Goal: Information Seeking & Learning: Learn about a topic

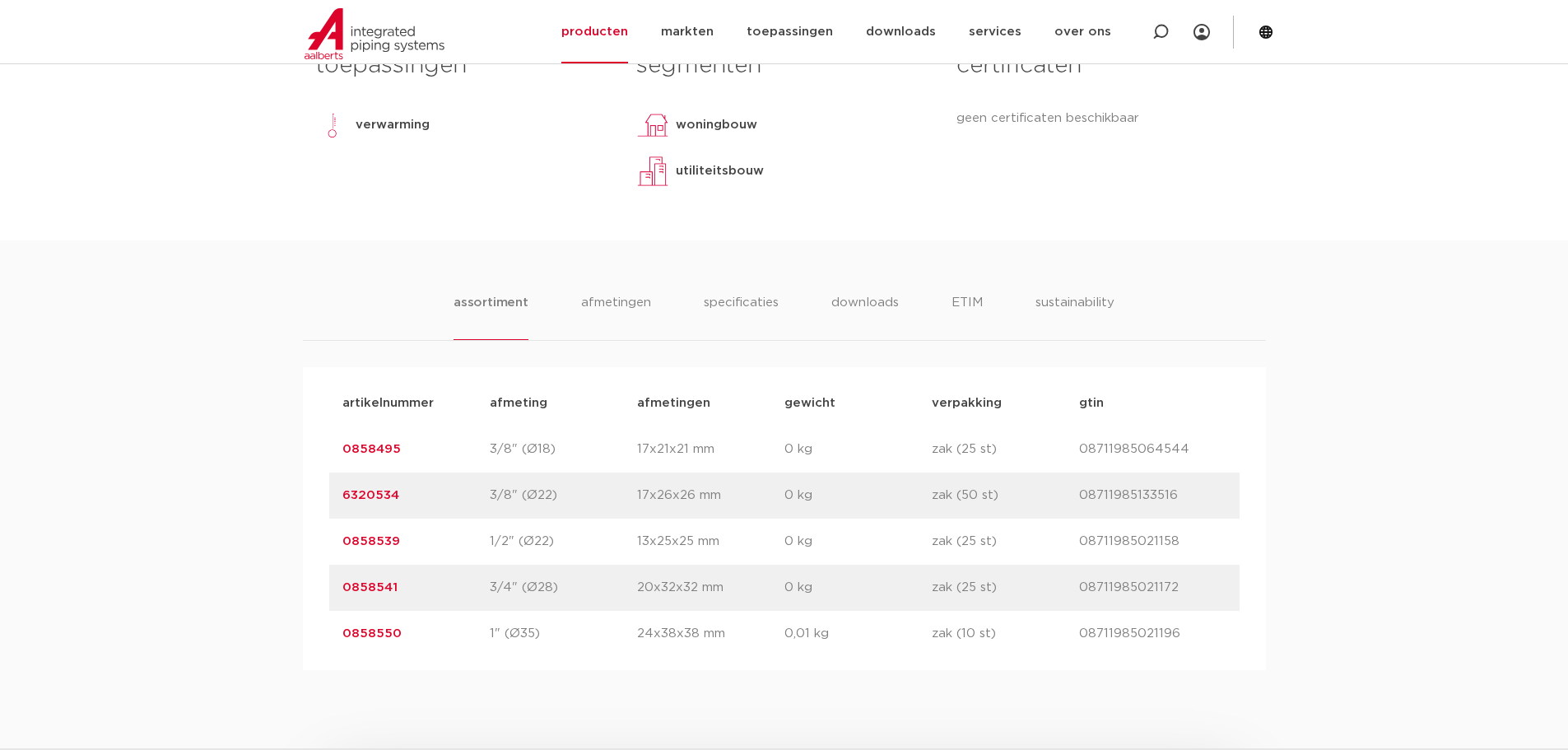
scroll to position [740, 0]
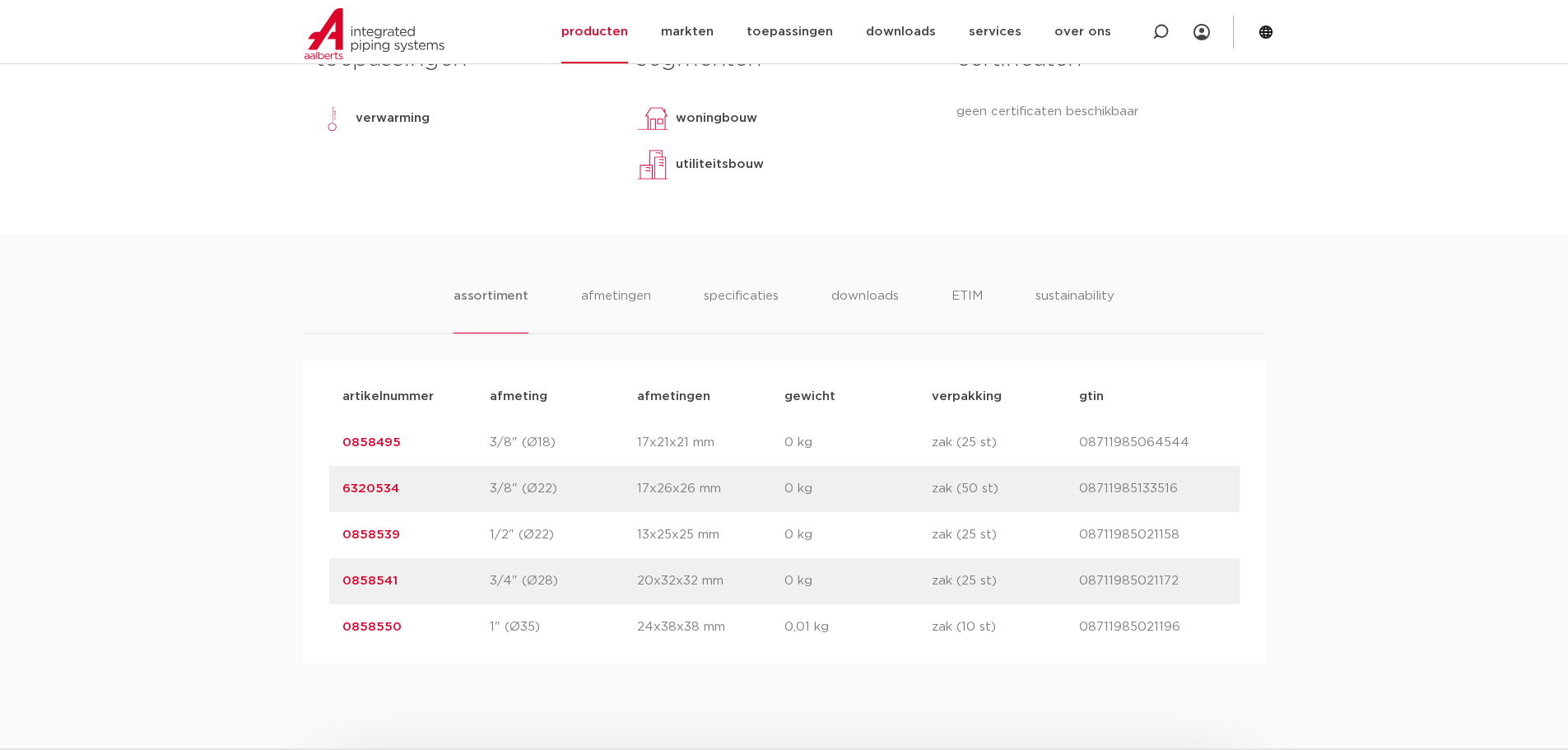
click at [363, 441] on link "0858495" at bounding box center [371, 442] width 58 height 12
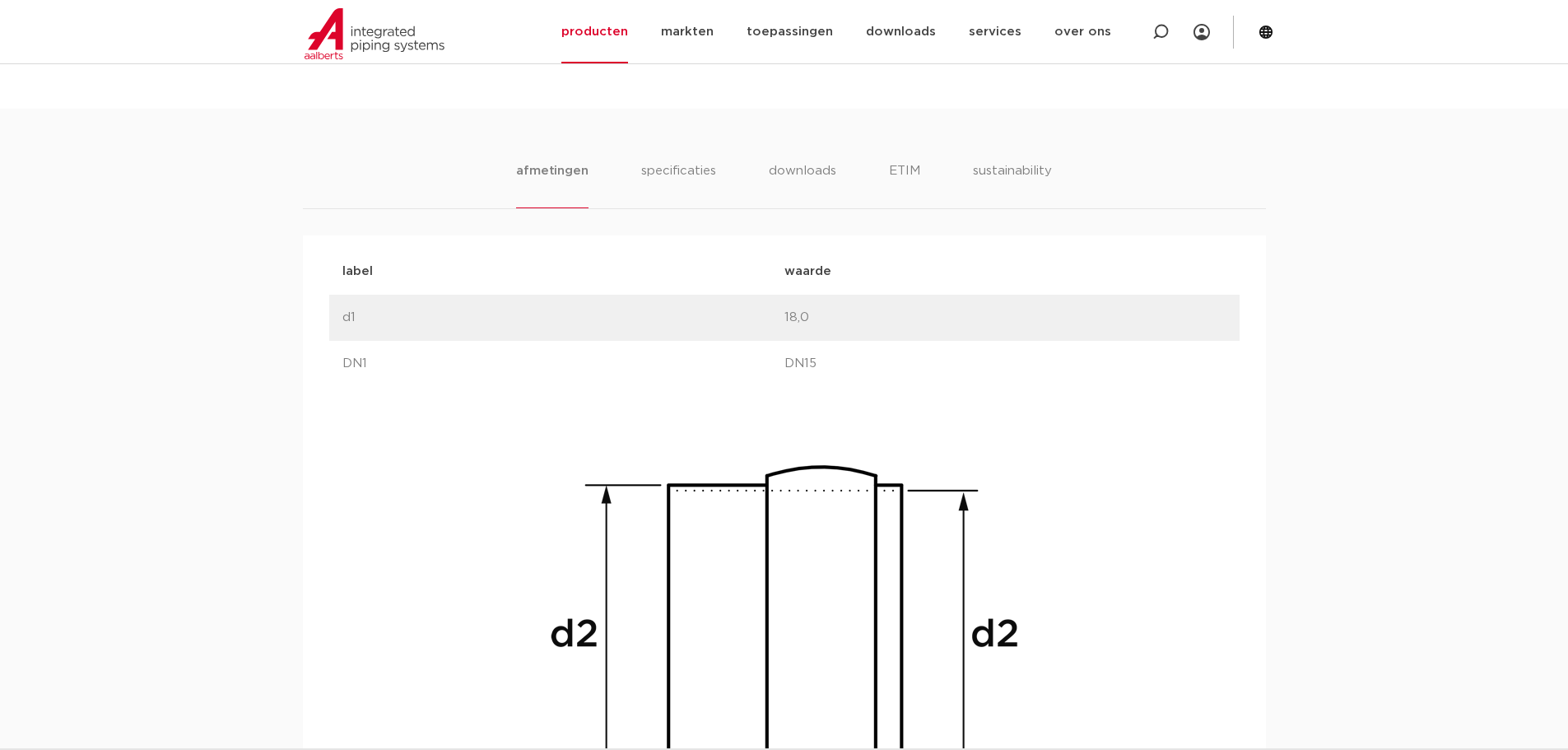
scroll to position [853, 0]
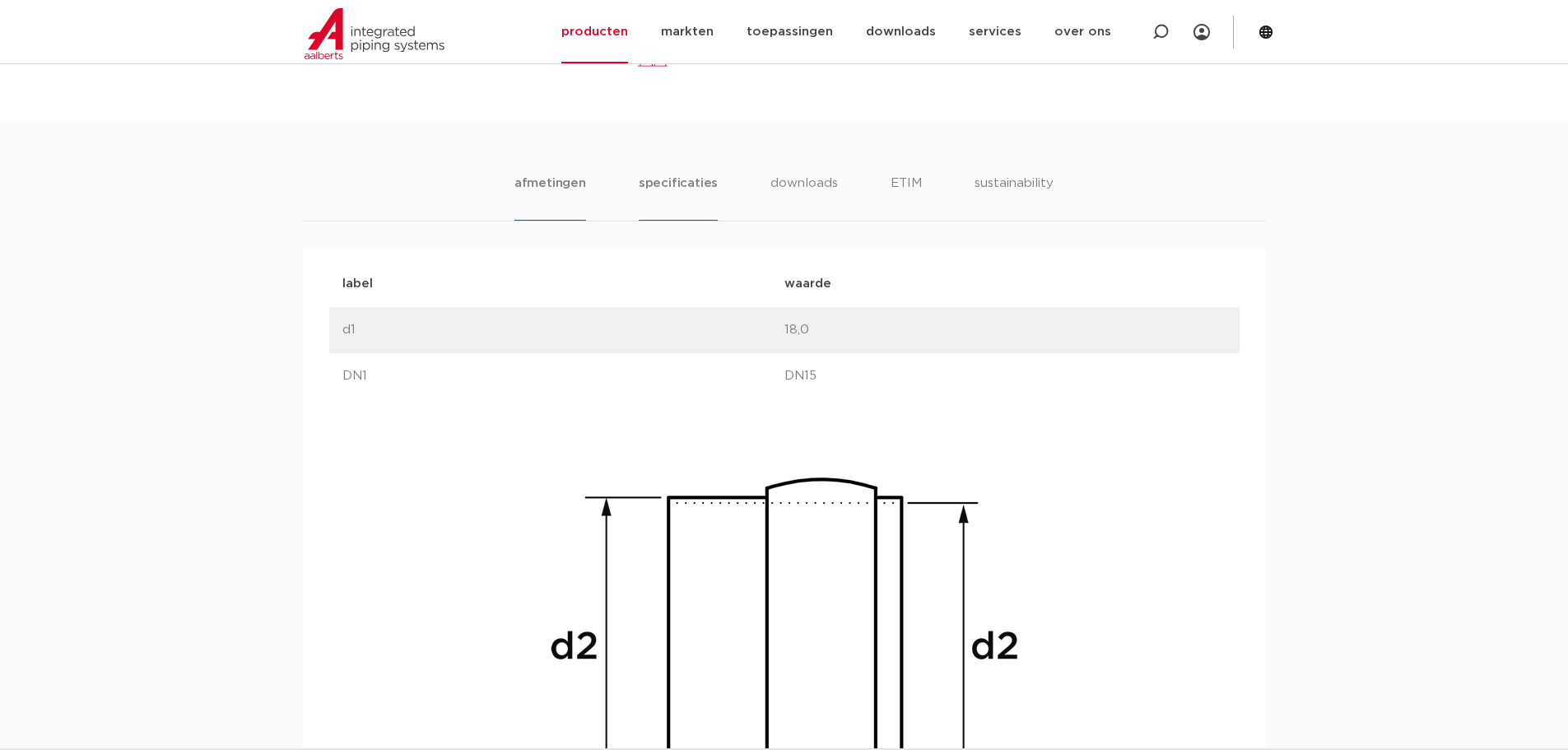
click at [663, 174] on li "specificaties" at bounding box center [678, 197] width 79 height 47
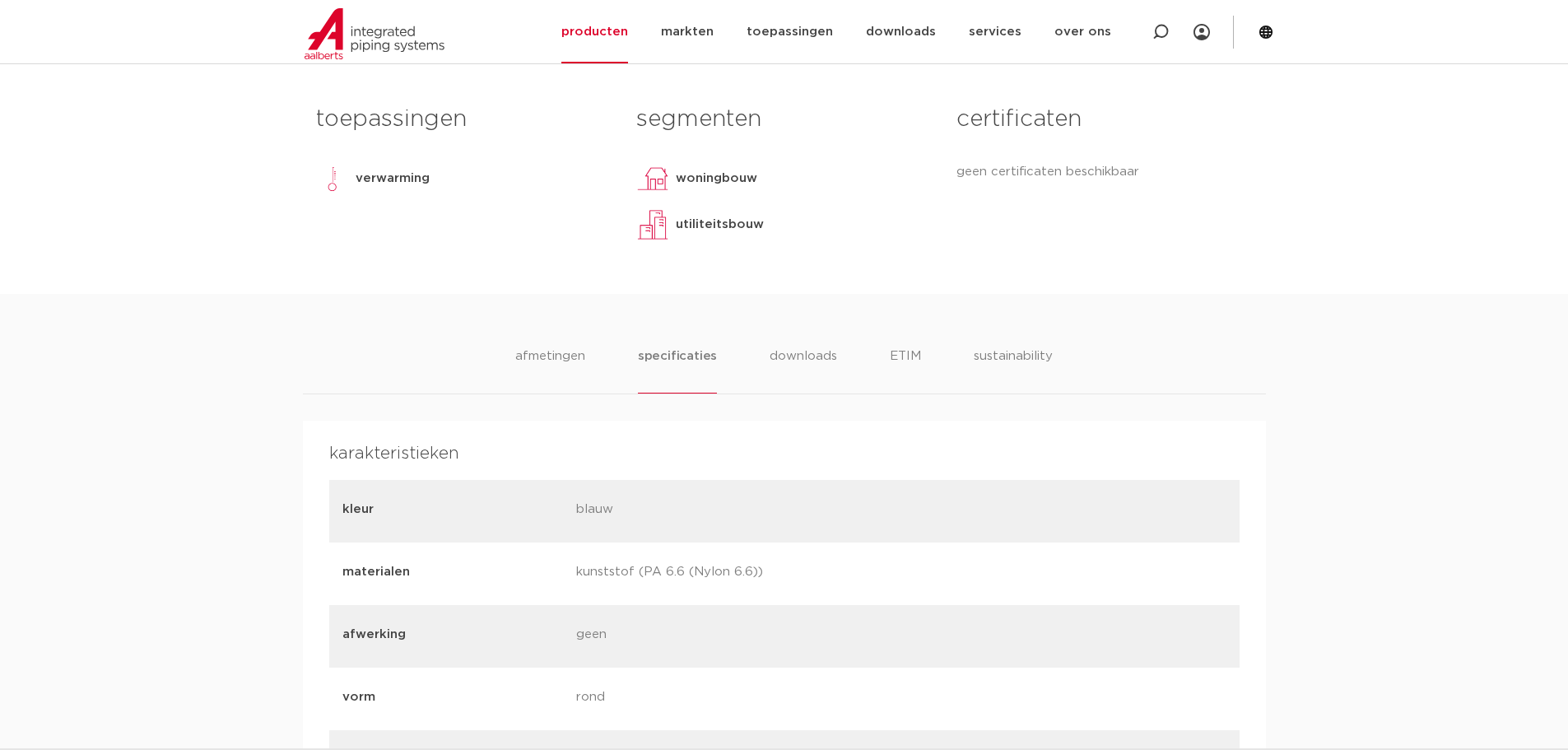
scroll to position [689, 0]
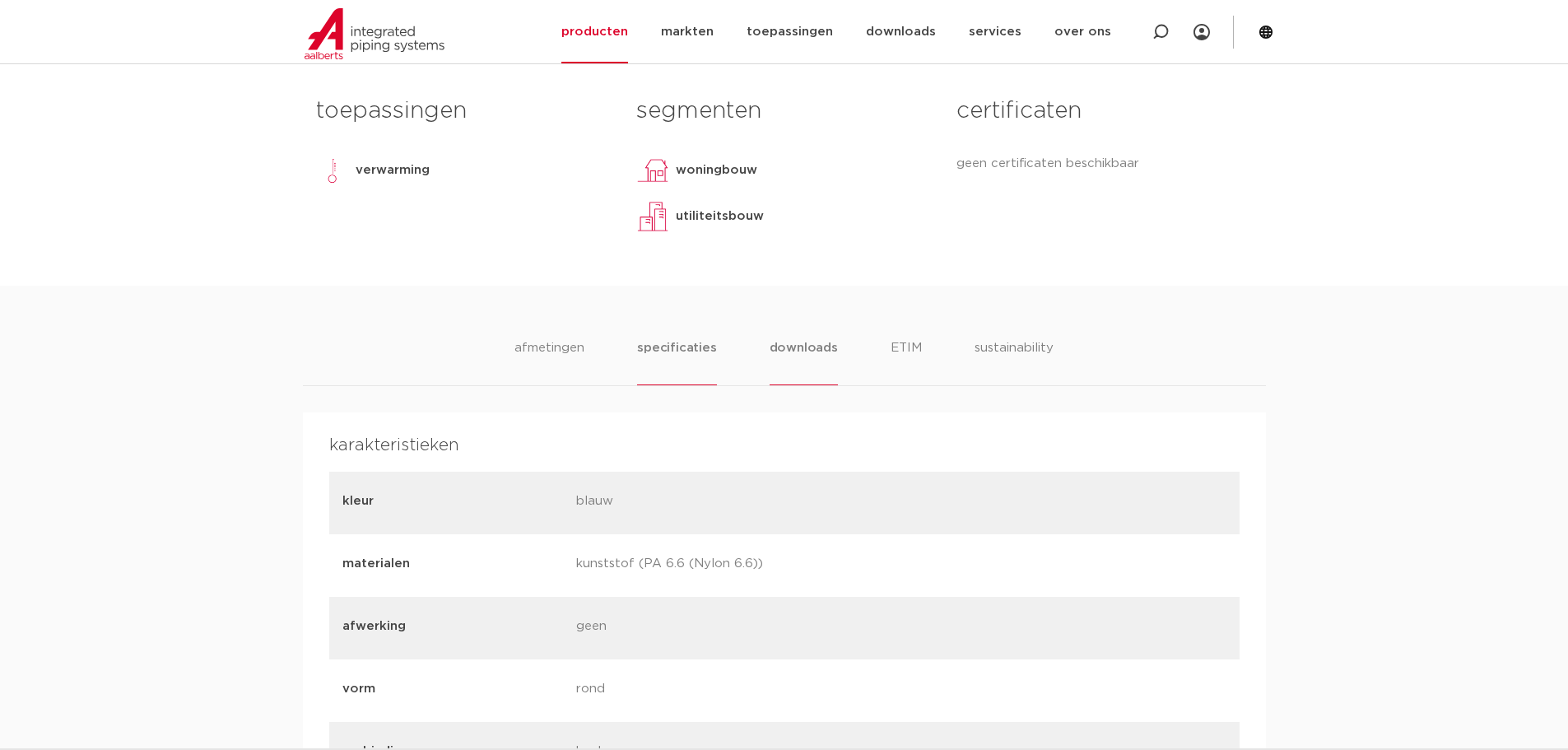
click at [802, 350] on li "downloads" at bounding box center [803, 362] width 68 height 47
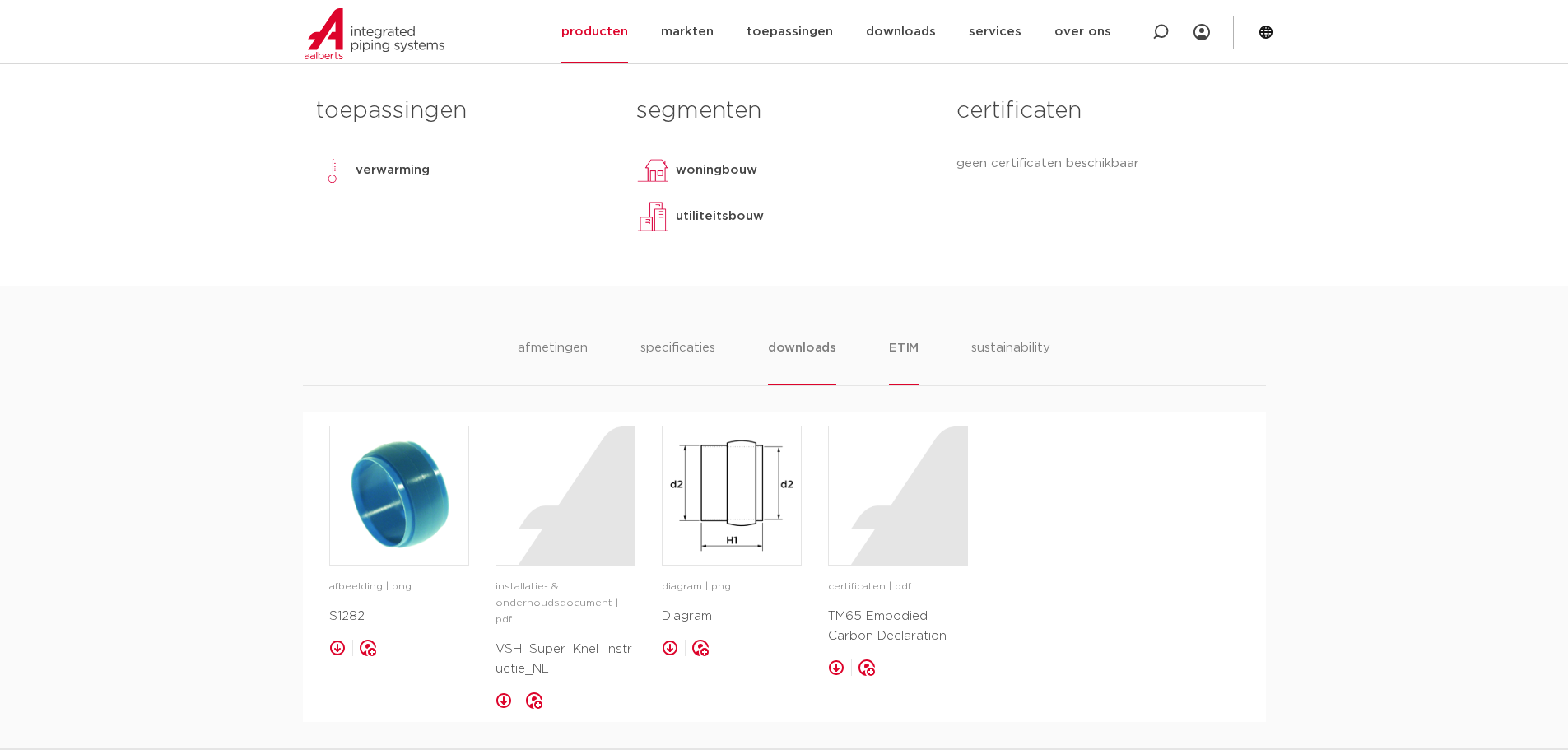
click at [897, 351] on li "ETIM" at bounding box center [903, 362] width 30 height 47
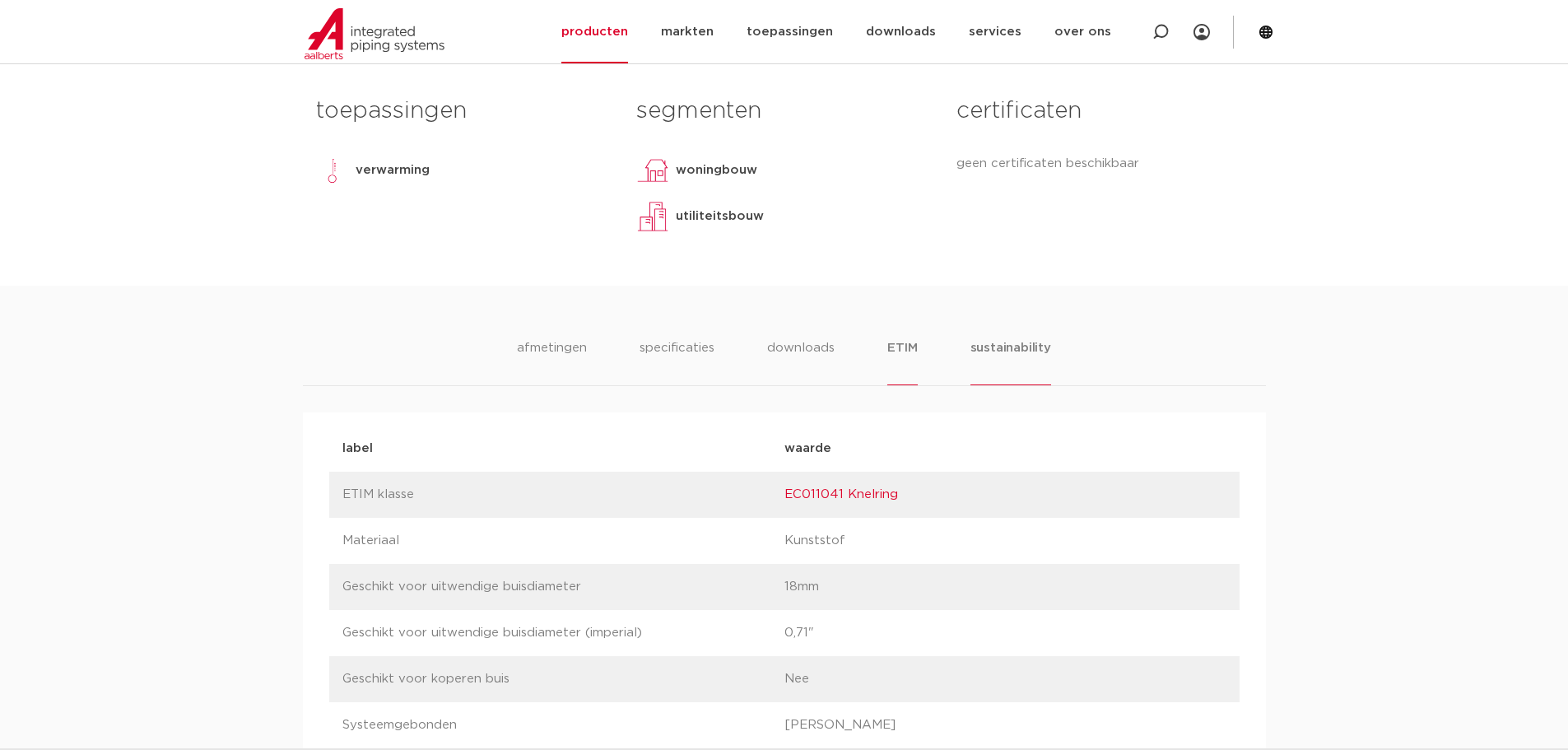
click at [1029, 348] on li "sustainability" at bounding box center [1010, 362] width 80 height 47
